Goal: Navigation & Orientation: Find specific page/section

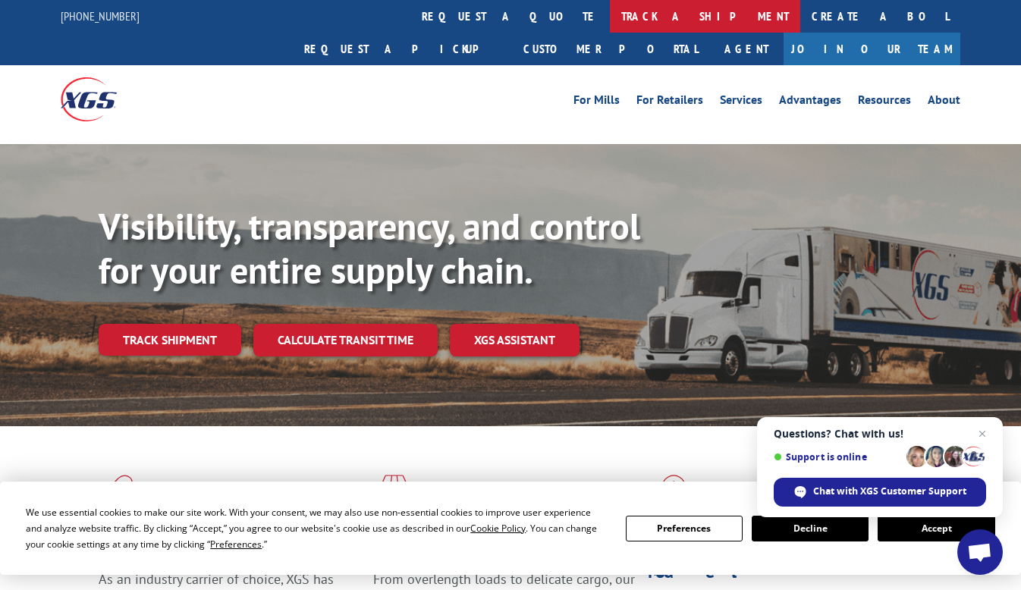
click at [610, 17] on link "track a shipment" at bounding box center [705, 16] width 190 height 33
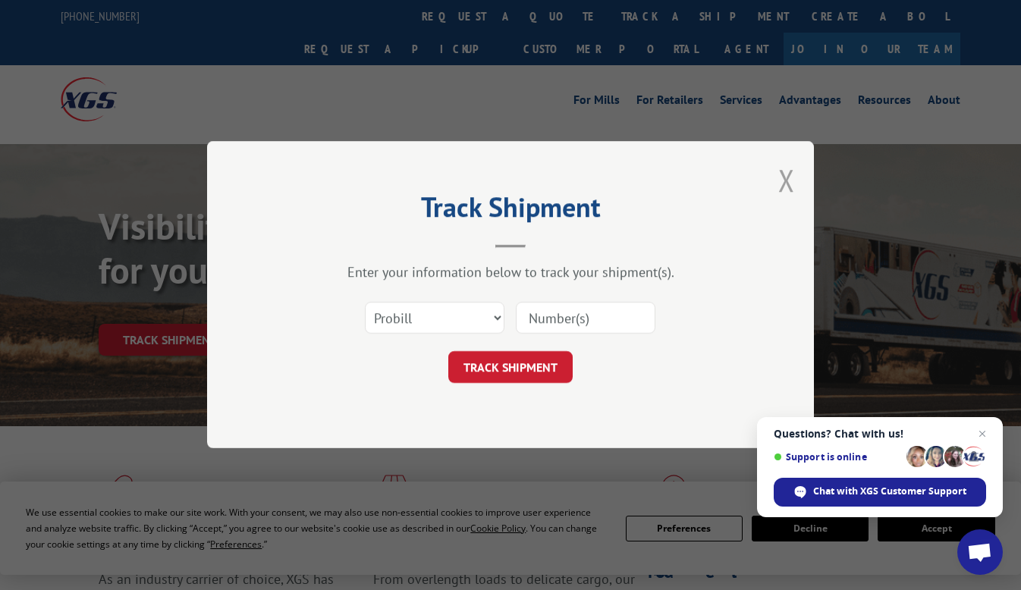
click at [784, 174] on button "Close modal" at bounding box center [786, 180] width 17 height 40
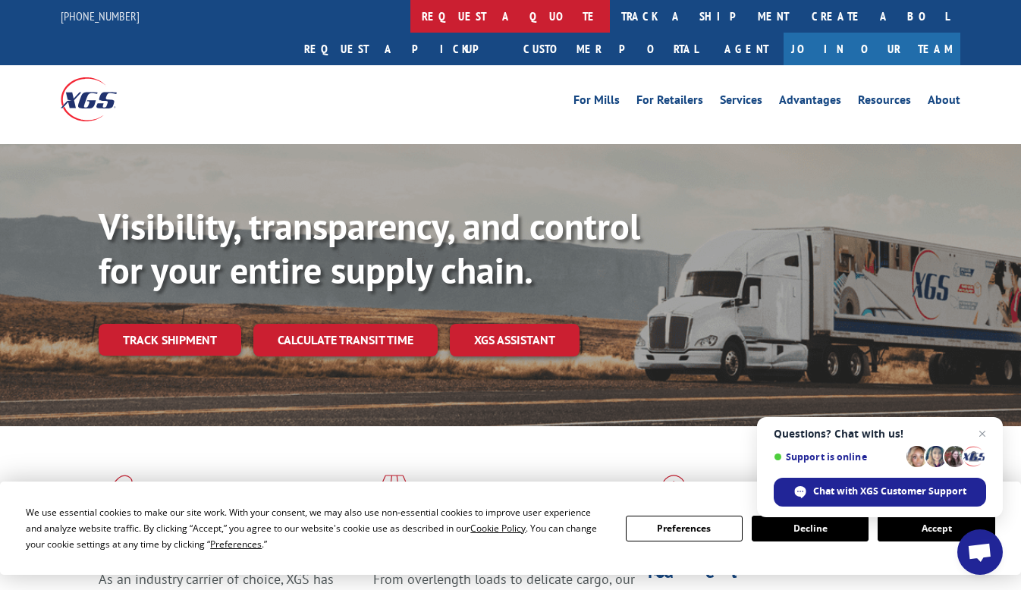
click at [410, 13] on link "request a quote" at bounding box center [509, 16] width 199 height 33
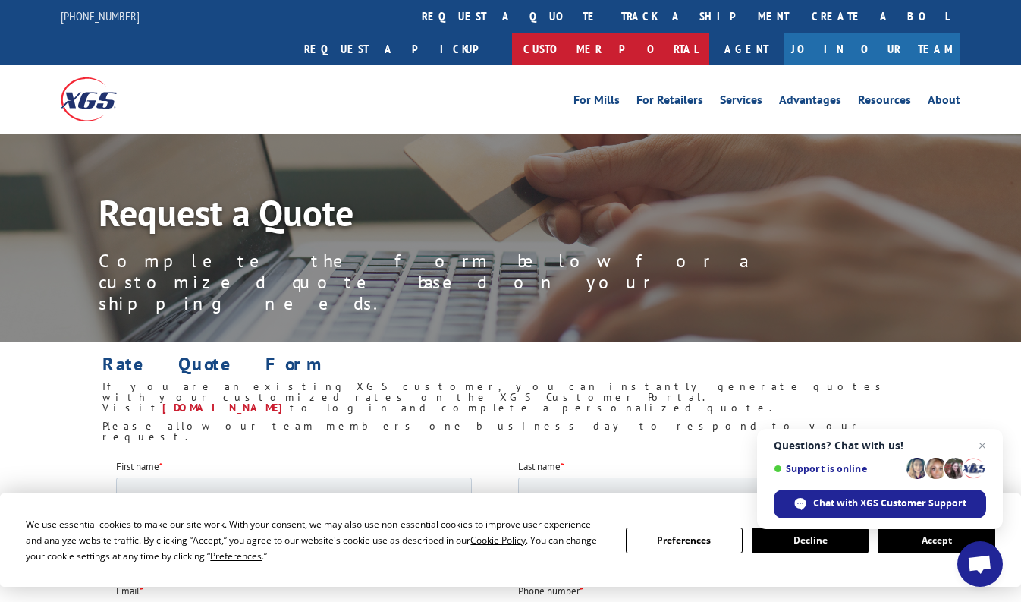
click at [709, 33] on link "Customer Portal" at bounding box center [610, 49] width 197 height 33
